Goal: Task Accomplishment & Management: Use online tool/utility

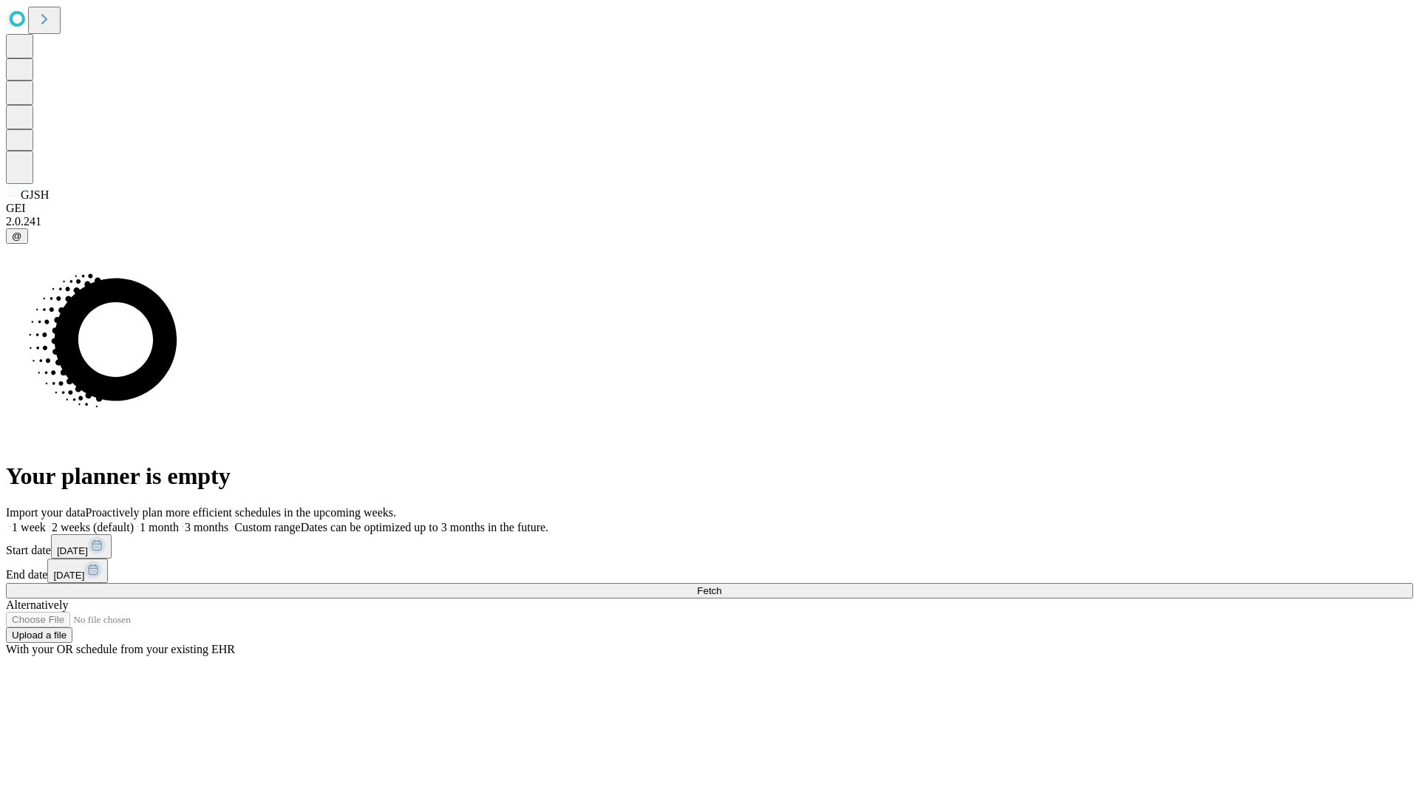
click at [721, 585] on span "Fetch" at bounding box center [709, 590] width 24 height 11
